Goal: Transaction & Acquisition: Purchase product/service

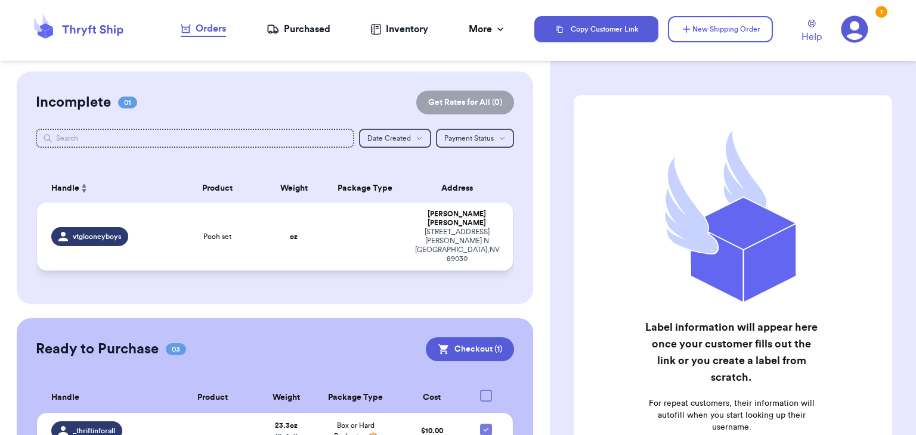
click at [229, 235] on td "Pooh set" at bounding box center [217, 237] width 95 height 68
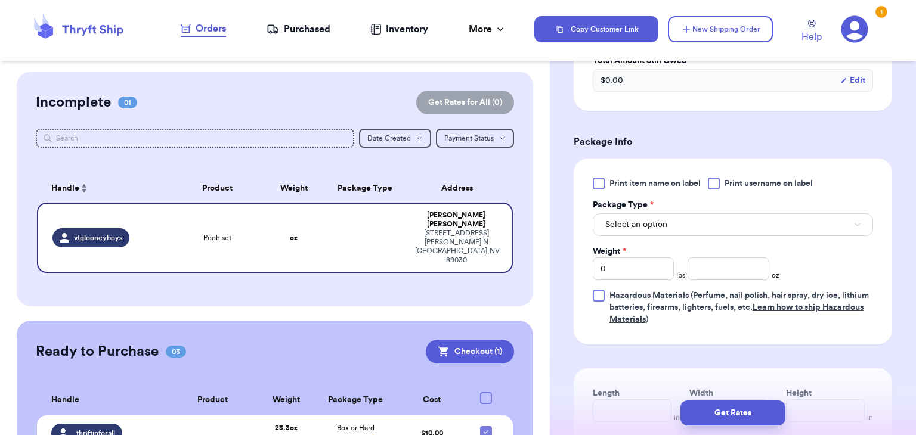
scroll to position [448, 0]
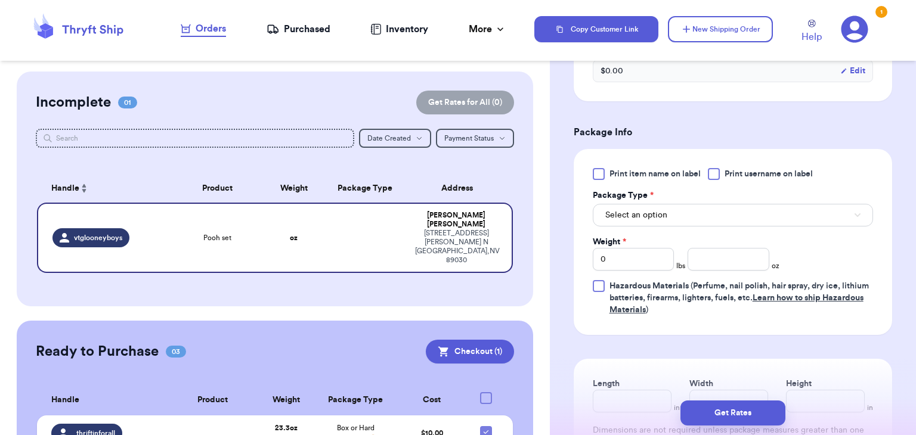
click at [720, 179] on div "Print item name on label Print username on label Package Type * Select an optio…" at bounding box center [733, 242] width 280 height 148
click at [718, 177] on div at bounding box center [714, 174] width 12 height 12
click at [0, 0] on input "Print username on label" at bounding box center [0, 0] width 0 height 0
click at [691, 217] on button "Select an option" at bounding box center [733, 215] width 280 height 23
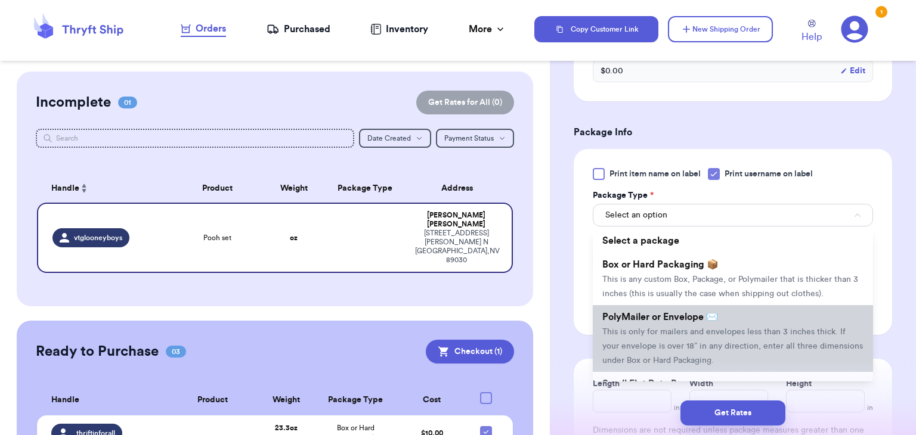
click at [652, 328] on span "This is only for mailers and envelopes less than 3 inches thick. If your envelo…" at bounding box center [732, 346] width 261 height 37
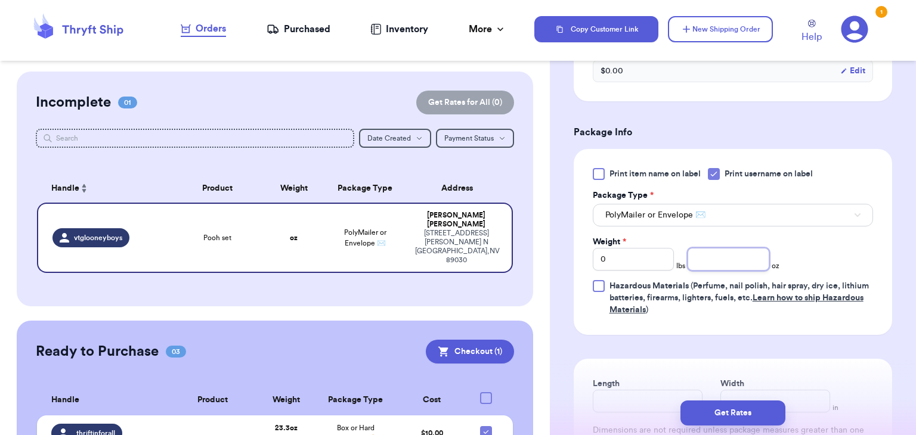
click at [751, 255] on input "number" at bounding box center [728, 259] width 82 height 23
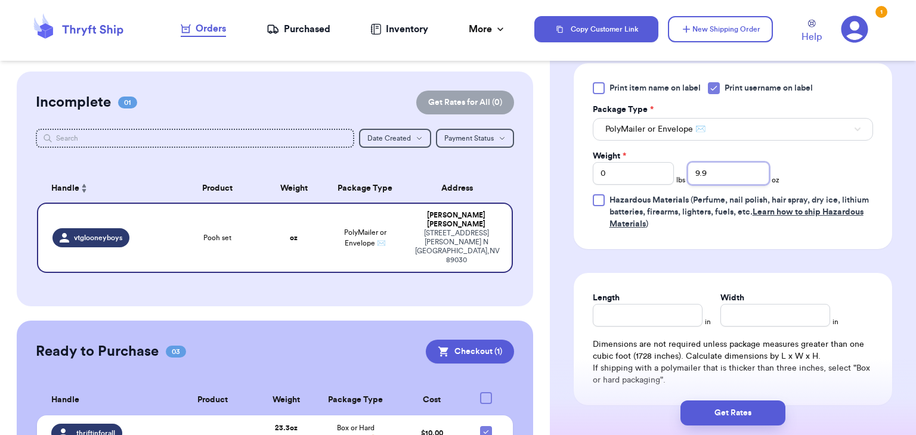
scroll to position [537, 0]
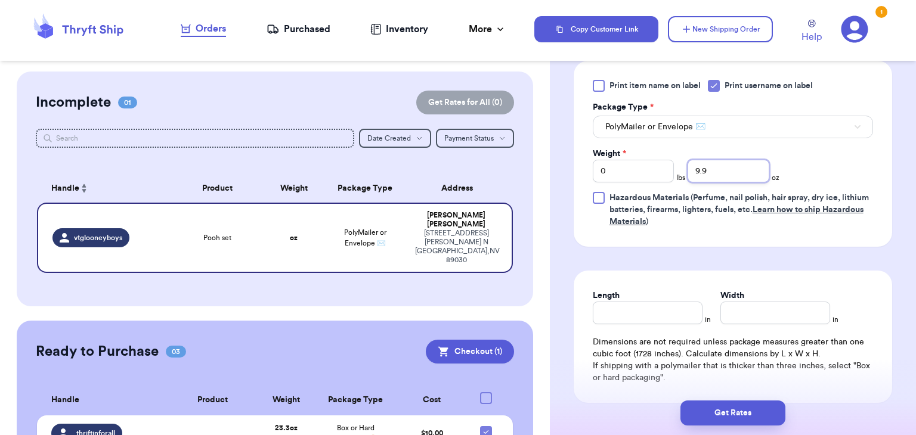
type input "9"
type input "10.1"
click at [691, 309] on input "Length" at bounding box center [648, 313] width 110 height 23
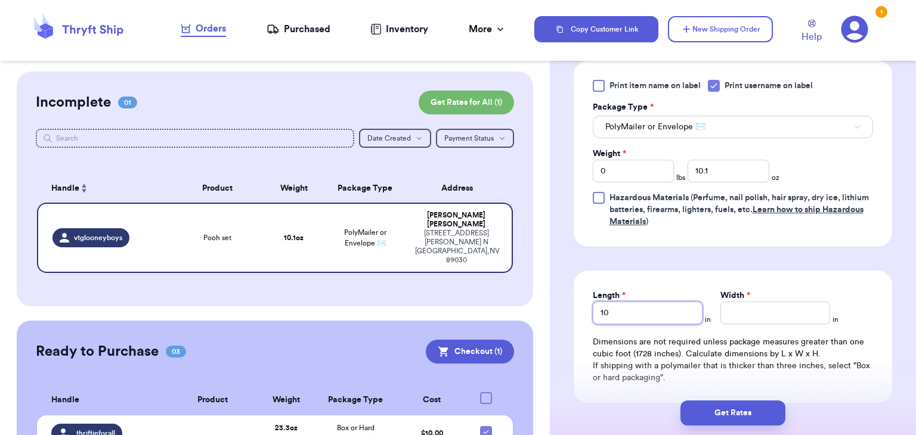
type input "10"
click at [775, 316] on input "Width *" at bounding box center [775, 313] width 110 height 23
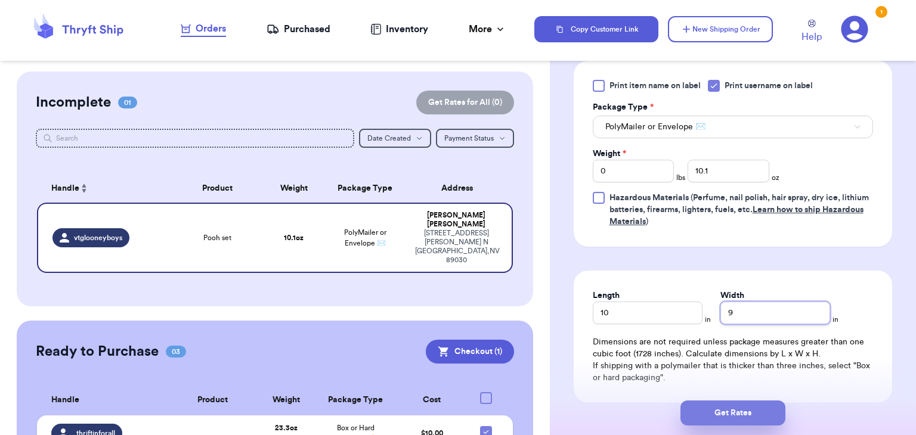
type input "9"
click at [691, 407] on button "Get Rates" at bounding box center [732, 413] width 105 height 25
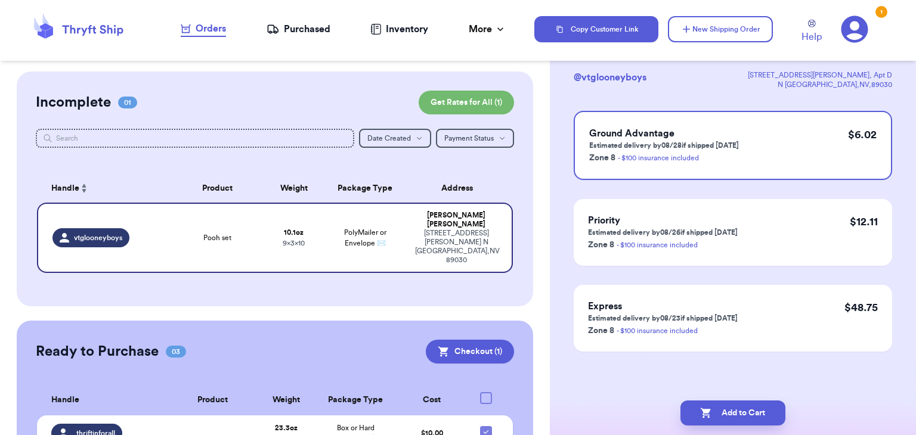
scroll to position [0, 0]
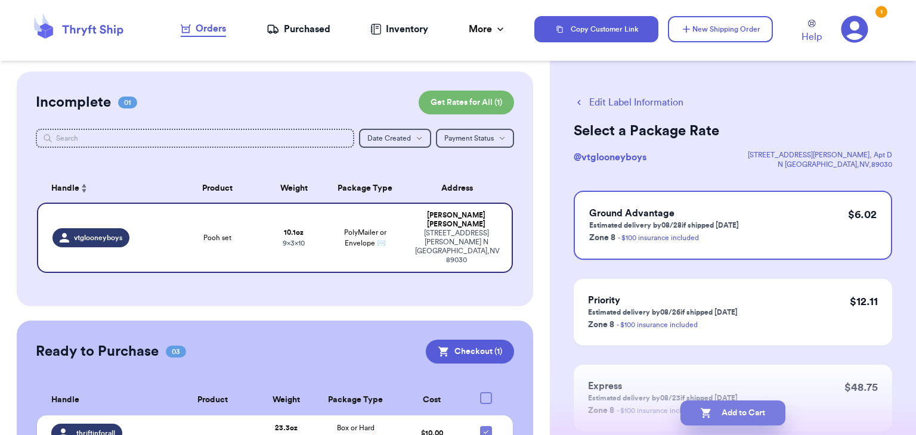
click at [751, 416] on button "Add to Cart" at bounding box center [732, 413] width 105 height 25
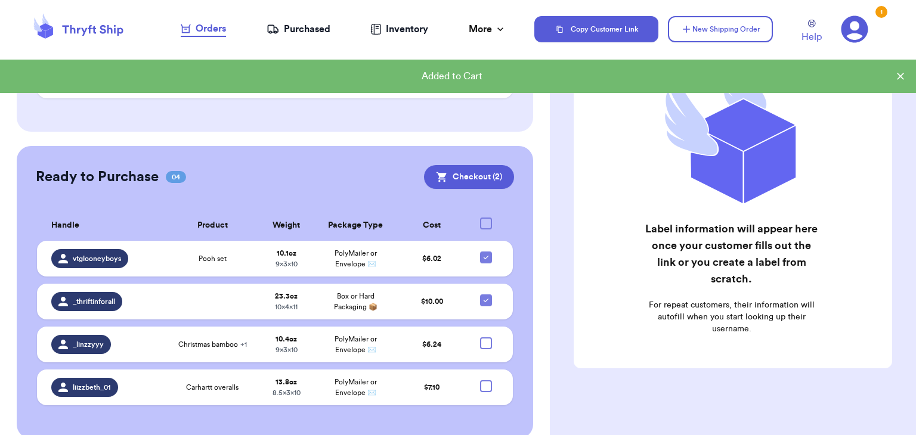
scroll to position [139, 0]
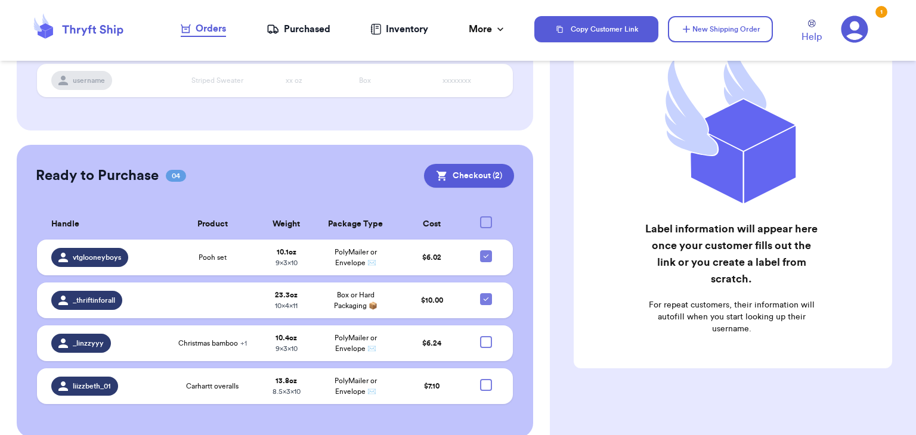
click at [553, 124] on div "Label information will appear here once your customer fills out the link or you…" at bounding box center [733, 212] width 366 height 479
